Goal: Task Accomplishment & Management: Use online tool/utility

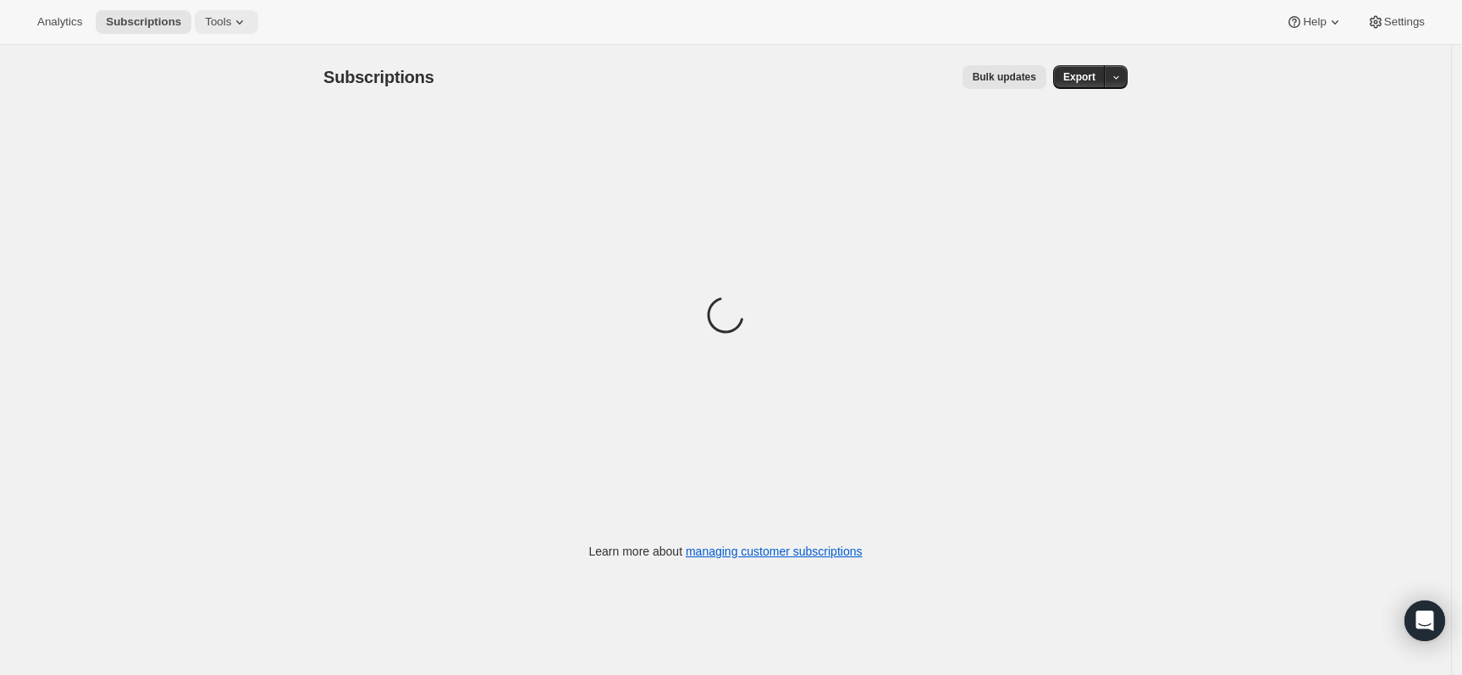
click at [237, 30] on icon at bounding box center [239, 22] width 17 height 17
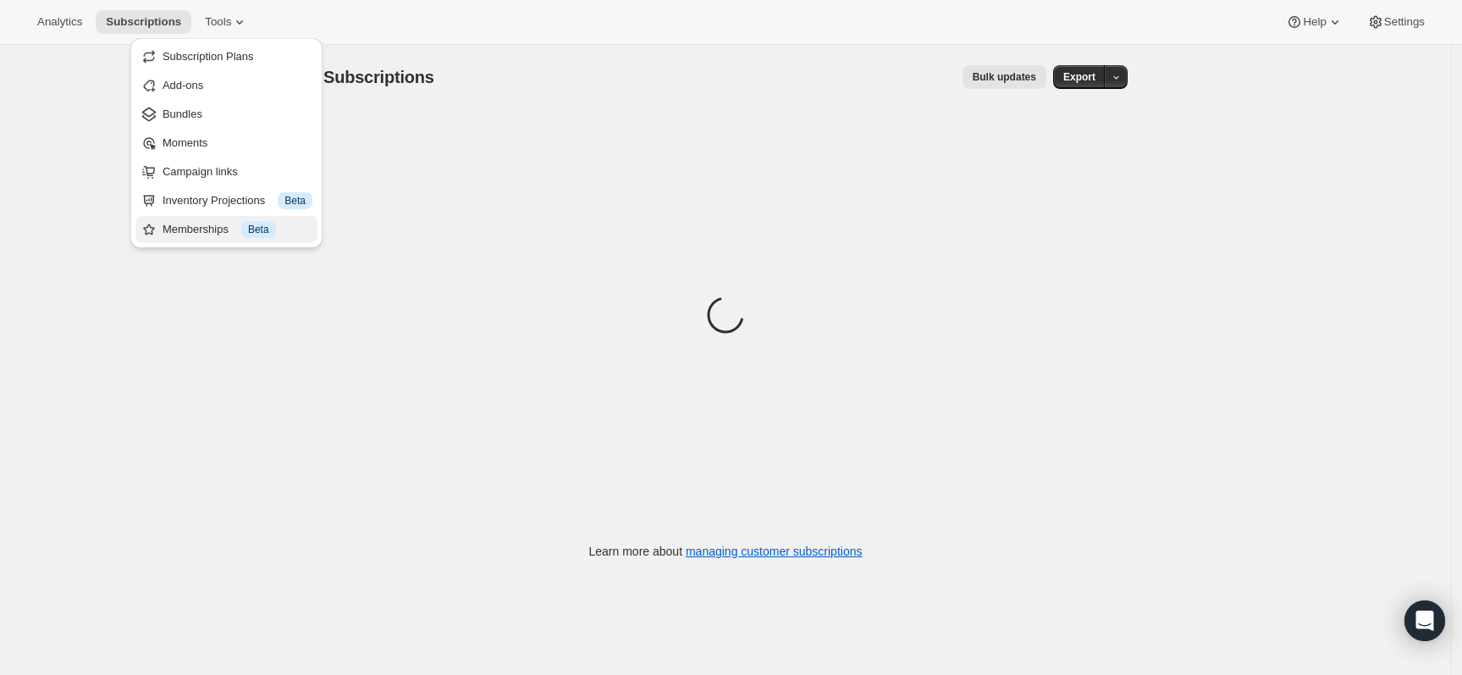
click at [237, 231] on div "Memberships Info Beta" at bounding box center [238, 229] width 150 height 17
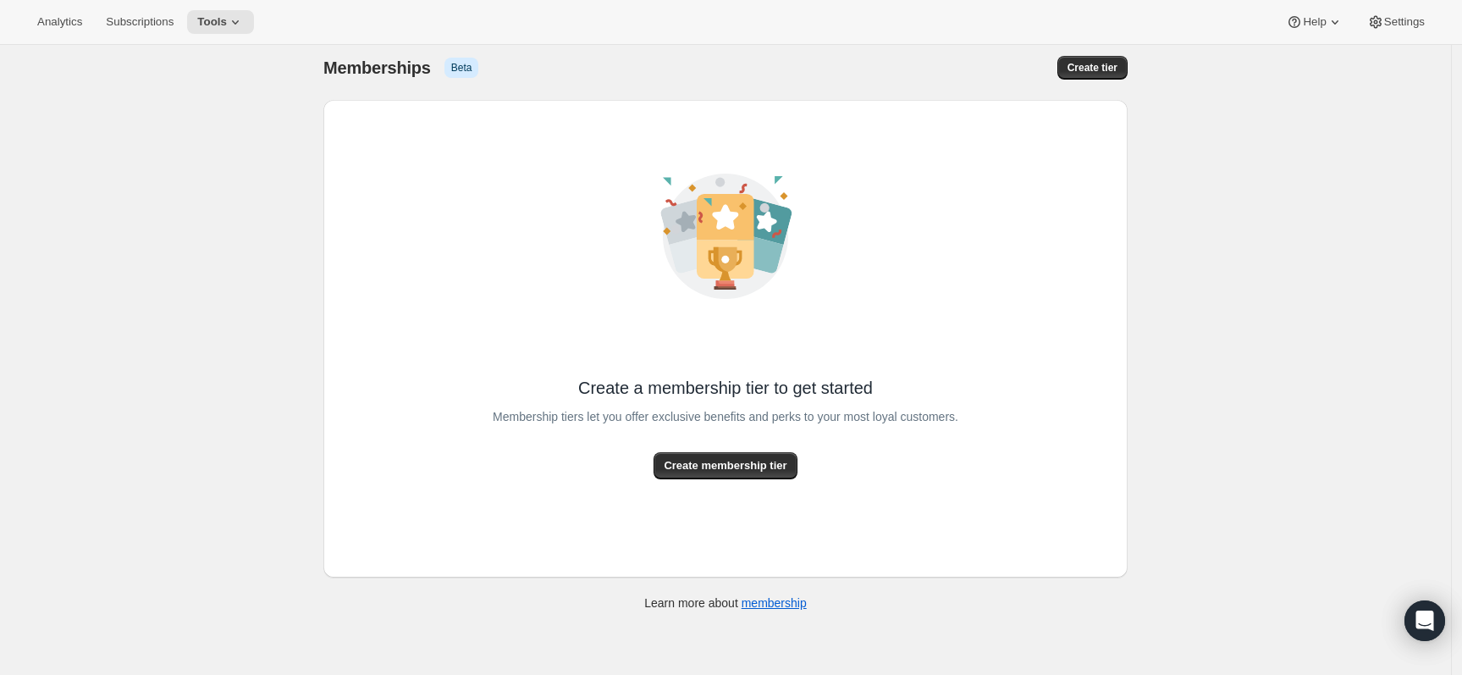
scroll to position [23, 0]
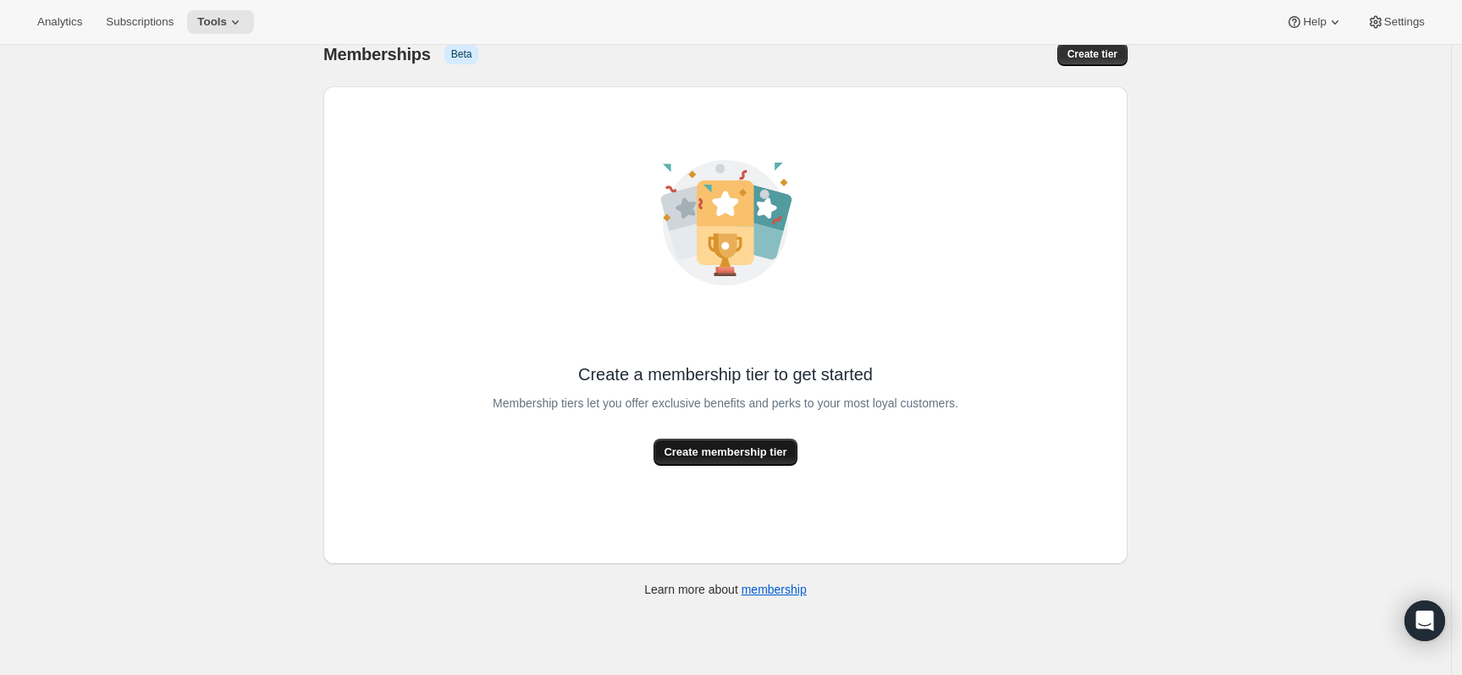
click at [758, 453] on span "Create membership tier" at bounding box center [725, 452] width 123 height 17
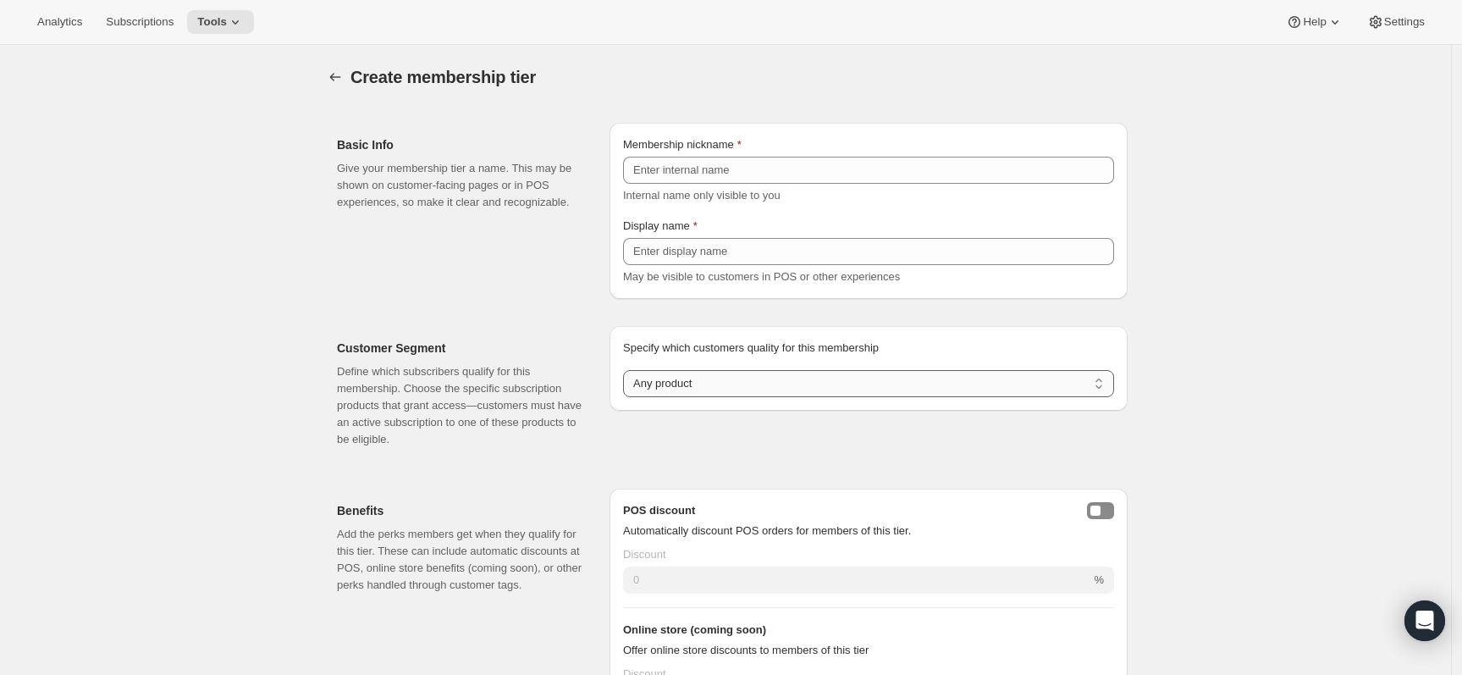
click at [770, 383] on select "Any product Subscribe to specific product(s) Subscribe to specific variant(s)" at bounding box center [868, 383] width 491 height 27
